Goal: Task Accomplishment & Management: Manage account settings

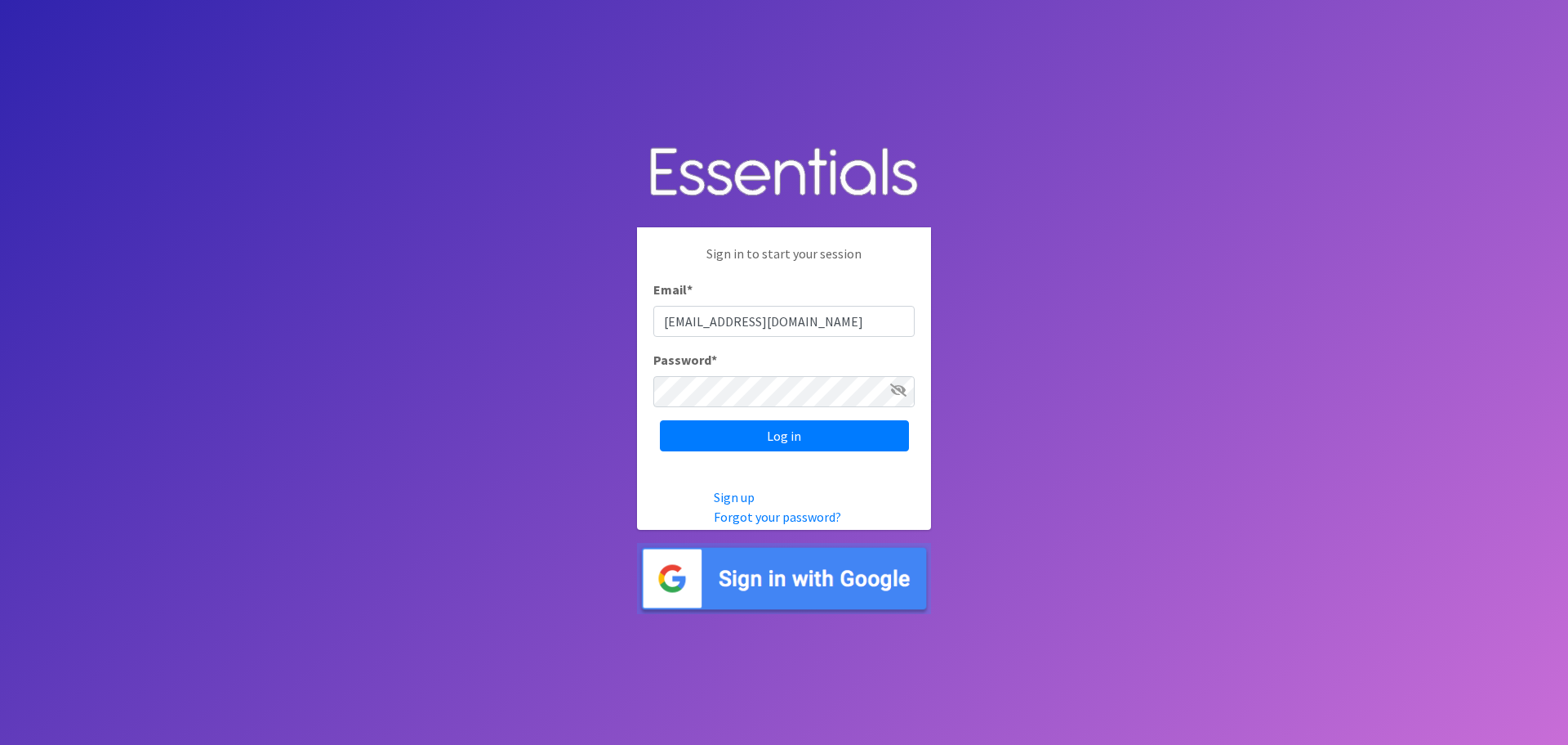
click at [786, 321] on input "ccrumleyrph@yahoo.com" at bounding box center [784, 321] width 262 height 31
click at [802, 322] on input "ccrumleyrph@yahoo.com" at bounding box center [784, 321] width 262 height 31
type input "c"
type input "Petunia54@earthlink.net"
click at [900, 393] on icon at bounding box center [898, 390] width 16 height 13
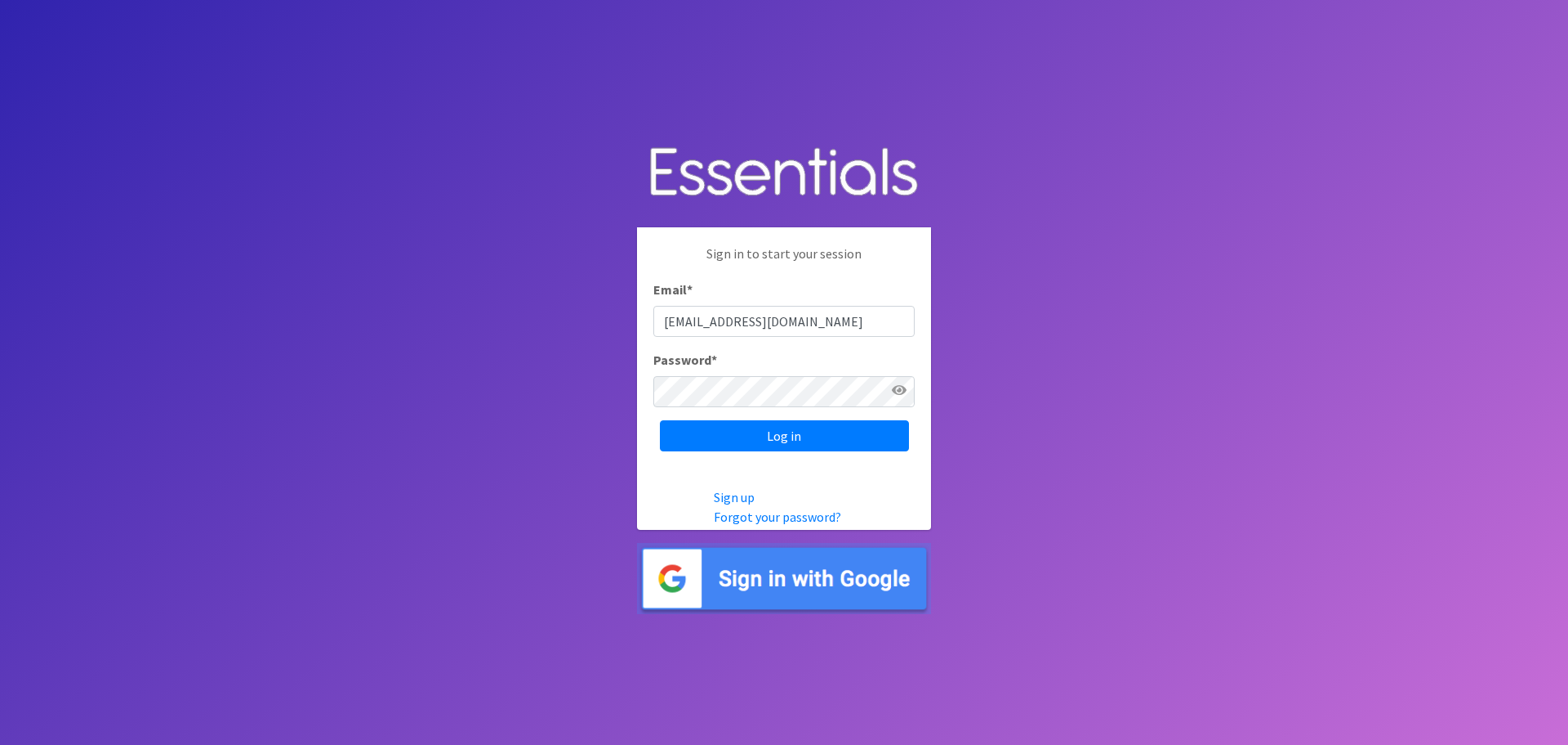
drag, startPoint x: 555, startPoint y: 430, endPoint x: 574, endPoint y: 425, distance: 19.6
click at [555, 430] on body "Sign in to start your session Email * Petunia54@earthlink.net Password * Log in…" at bounding box center [784, 372] width 1568 height 745
click at [777, 435] on input "Log in" at bounding box center [784, 435] width 249 height 31
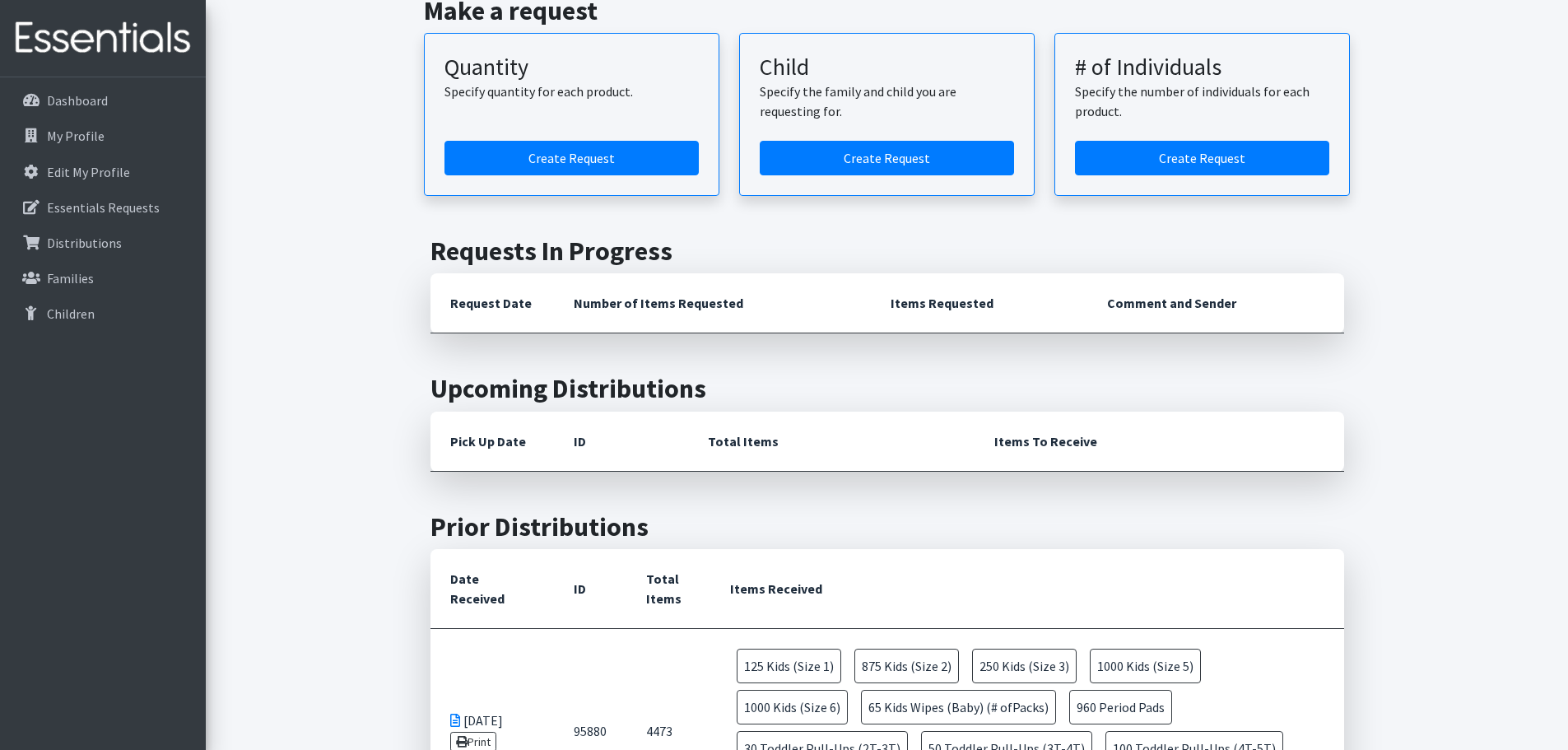
scroll to position [82, 0]
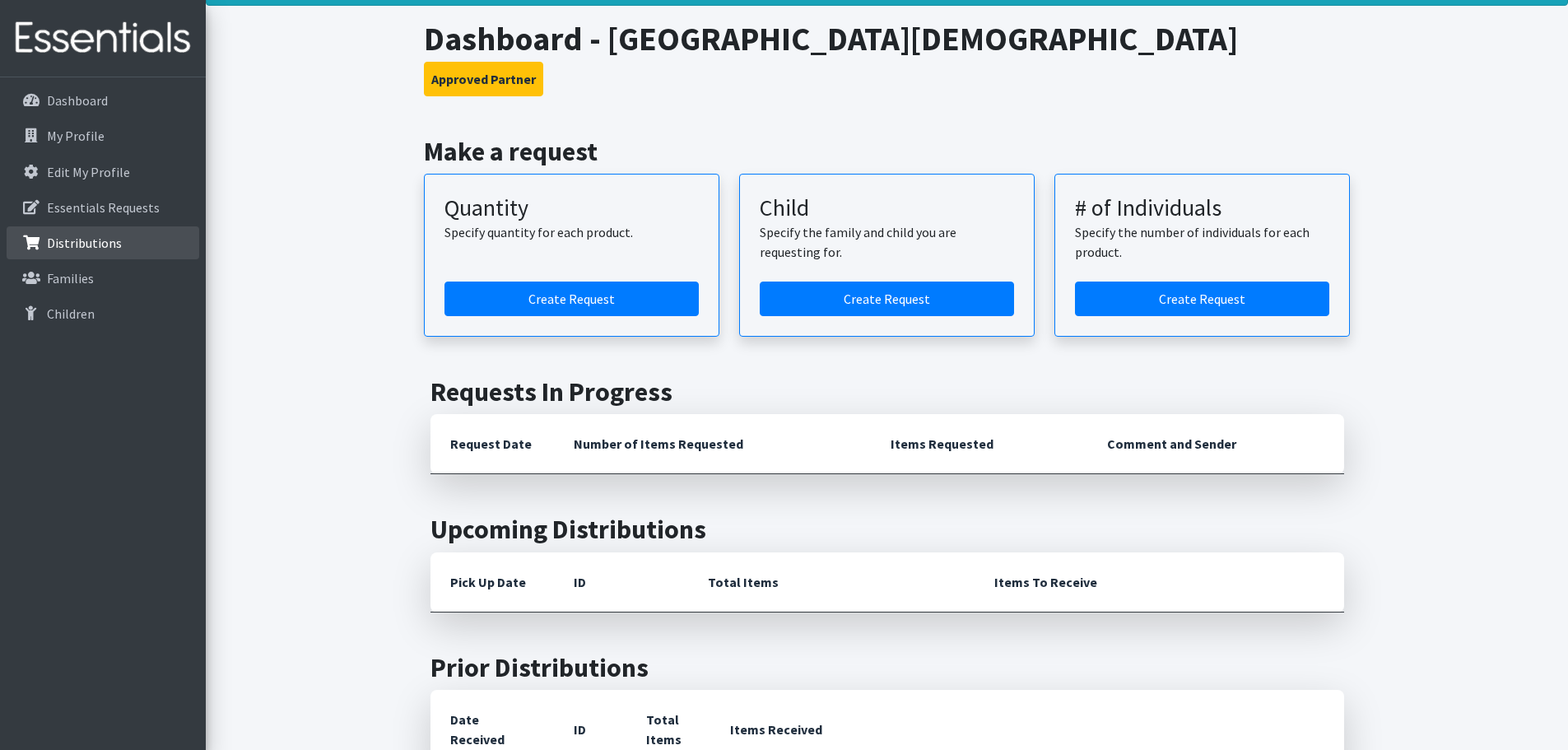
click at [75, 244] on p "Distributions" at bounding box center [83, 242] width 75 height 16
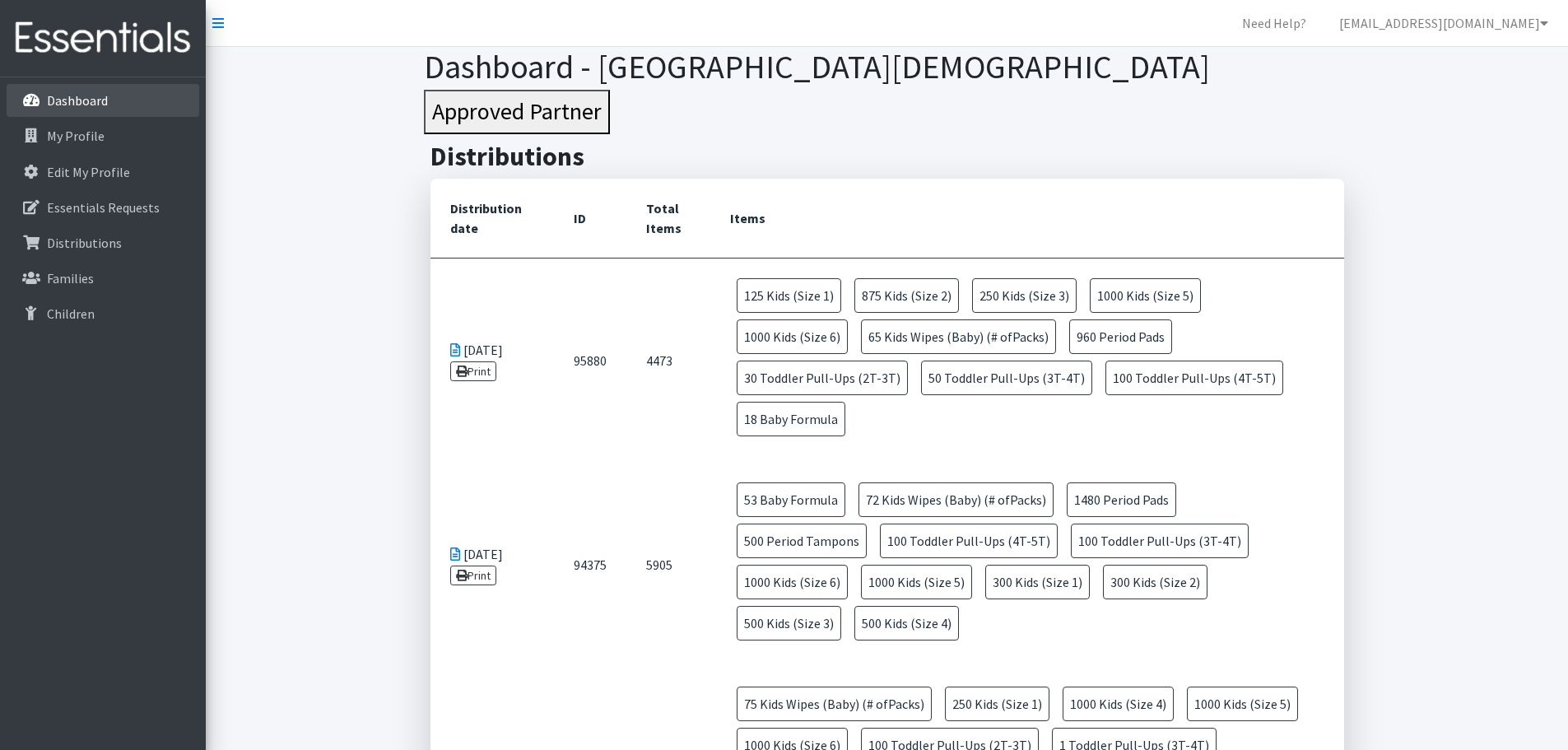
click at [68, 107] on p "Dashboard" at bounding box center [77, 100] width 61 height 16
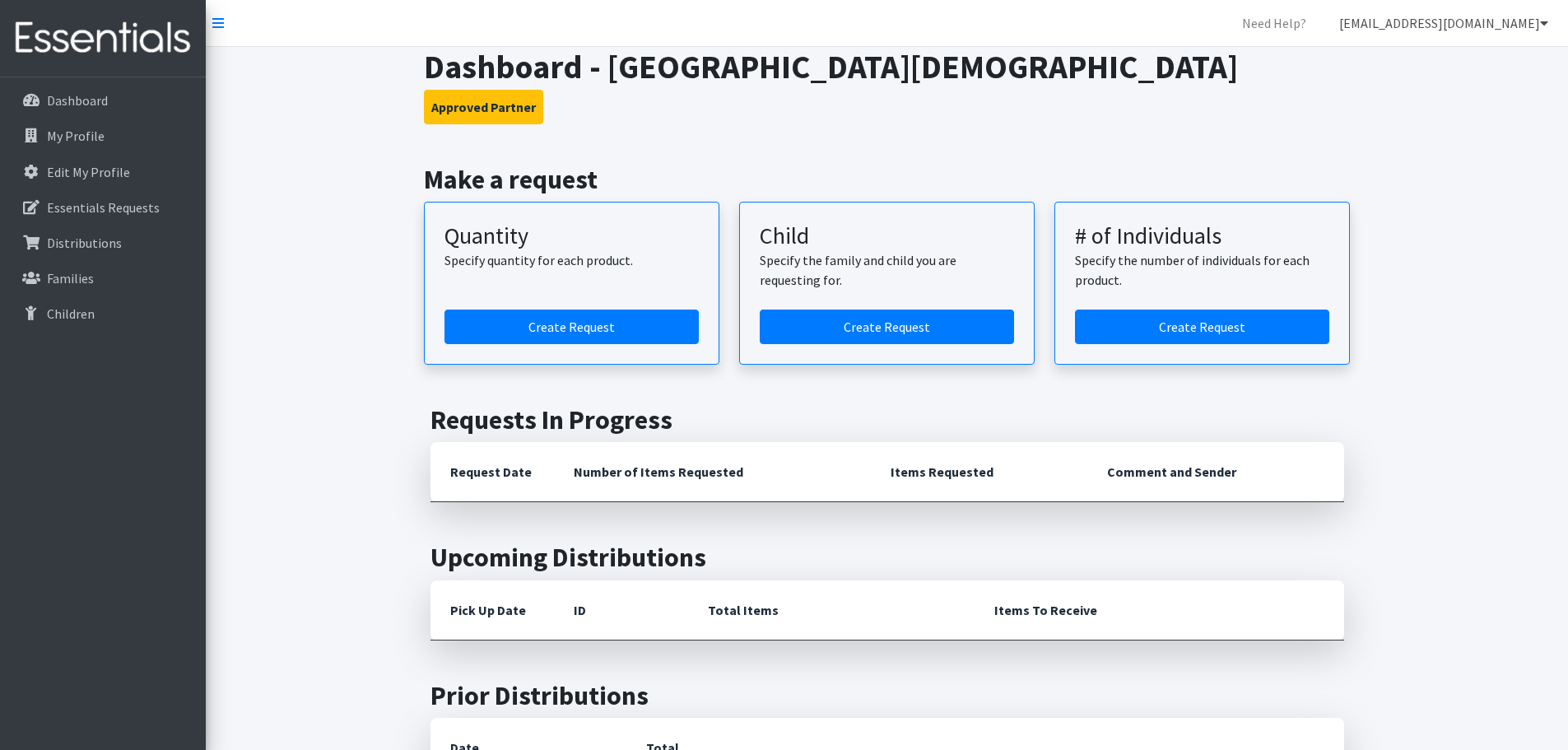
click at [1479, 23] on link "[EMAIL_ADDRESS][DOMAIN_NAME]" at bounding box center [1443, 23] width 235 height 33
click at [1382, 129] on link "Logout" at bounding box center [1446, 127] width 229 height 33
